Goal: Navigation & Orientation: Go to known website

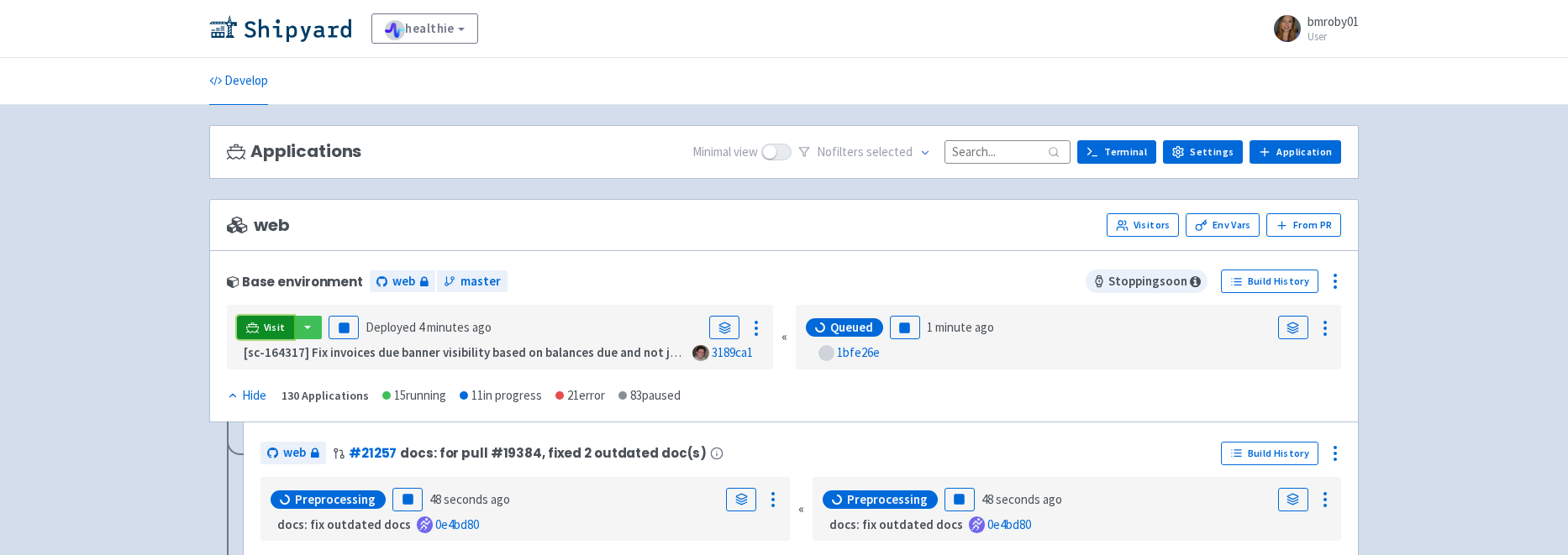
click at [259, 327] on link "Visit" at bounding box center [265, 327] width 57 height 23
